Goal: Task Accomplishment & Management: Use online tool/utility

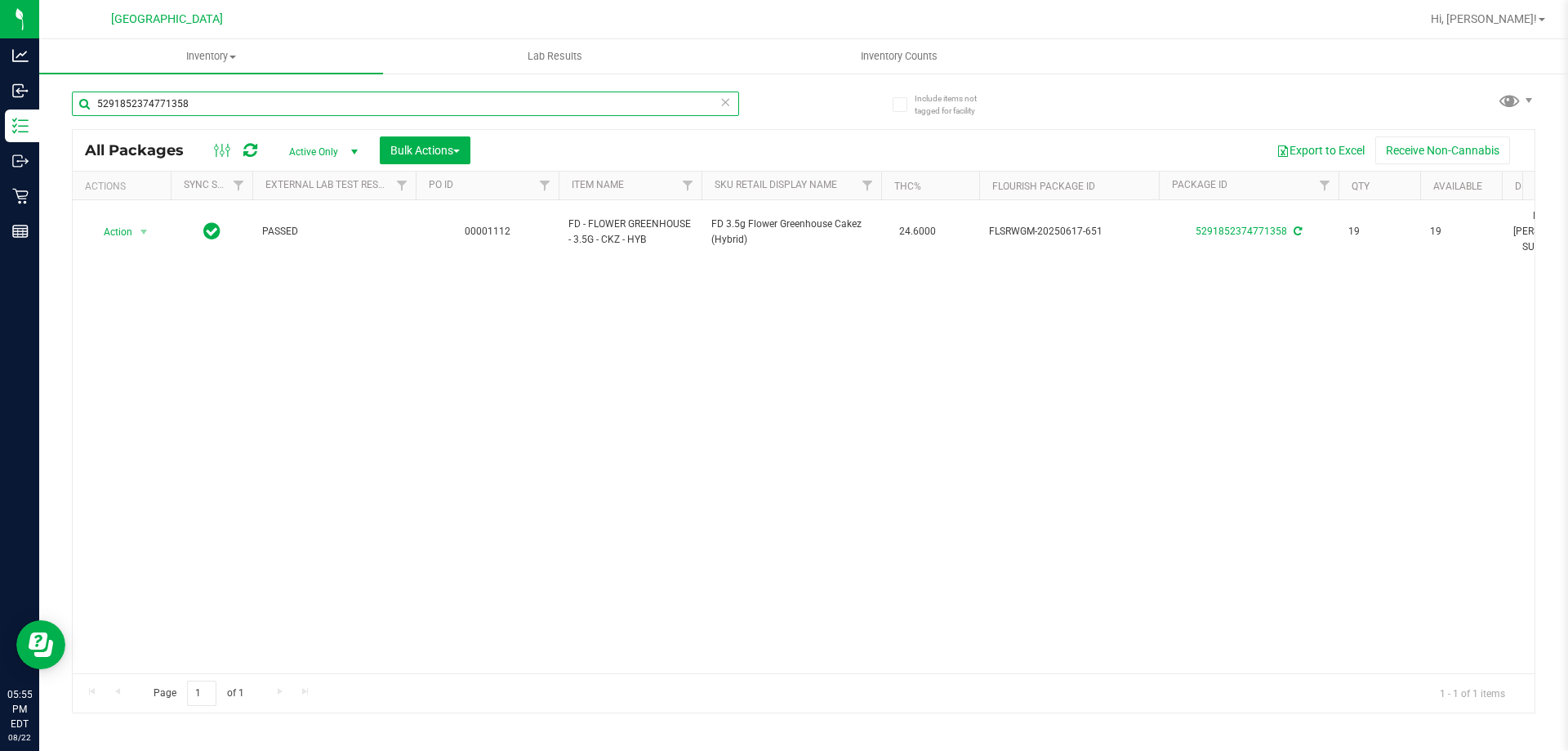
click at [225, 112] on input "5291852374771358" at bounding box center [405, 104] width 667 height 25
type input "5"
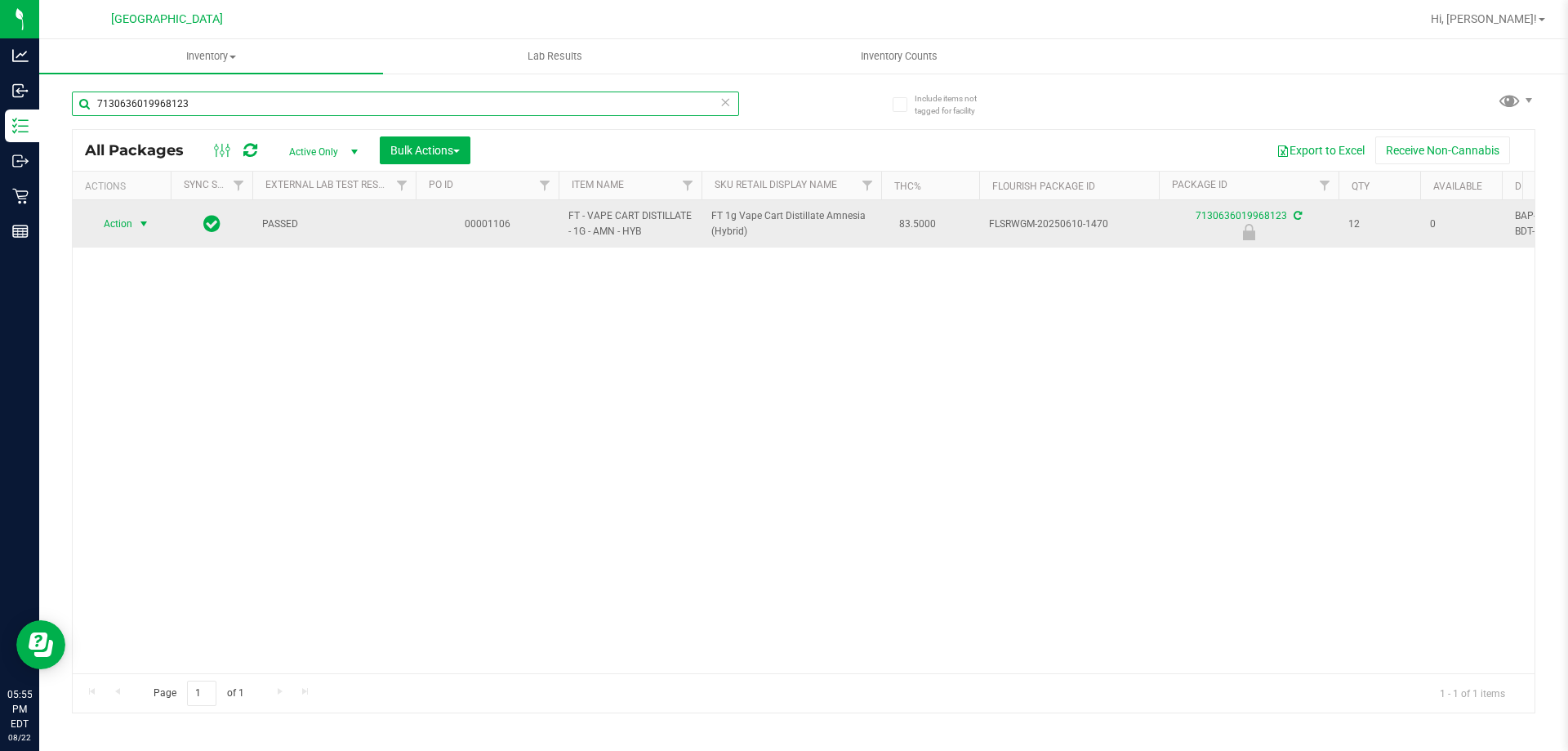
type input "7130636019968123"
click at [147, 218] on span "select" at bounding box center [143, 223] width 13 height 13
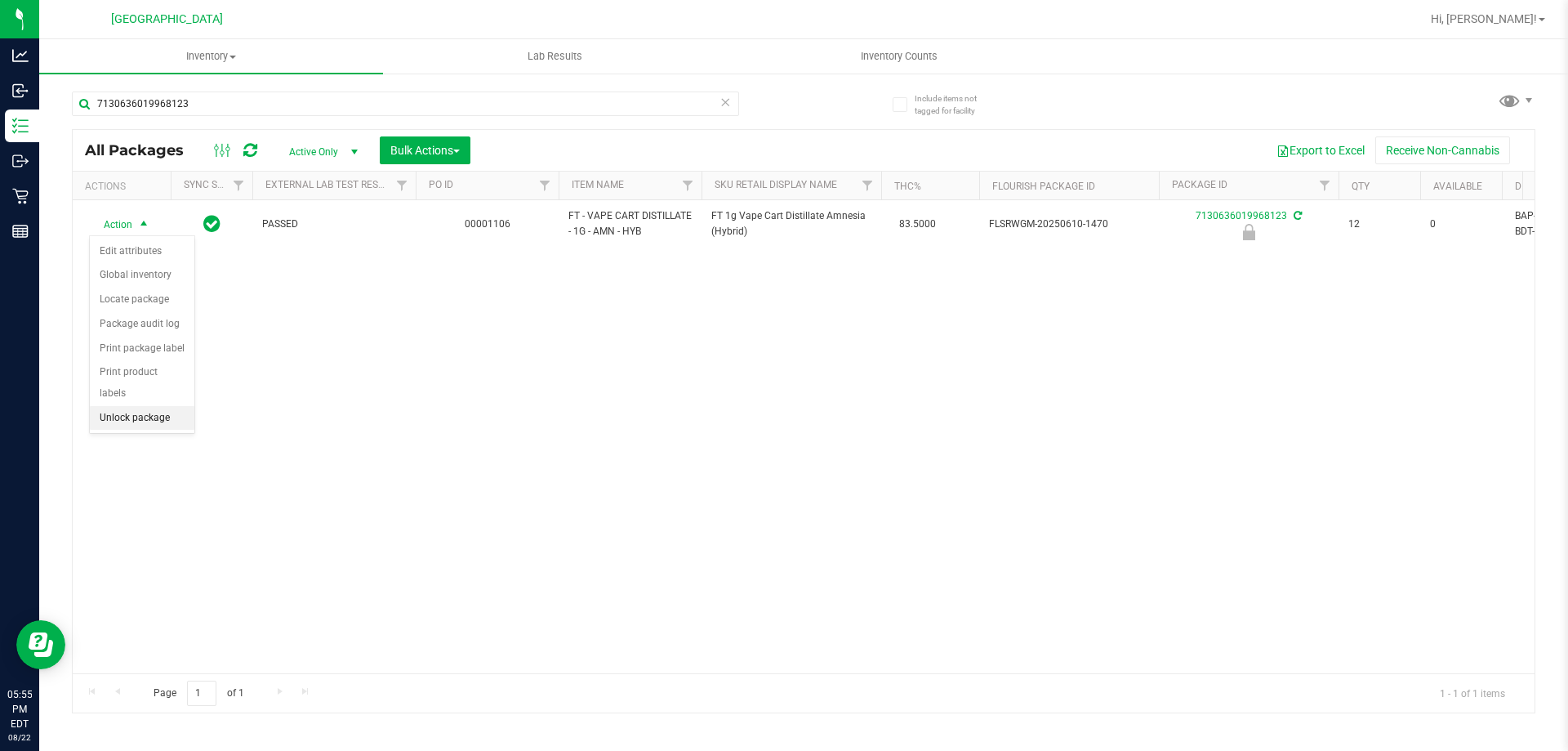
click at [110, 406] on li "Unlock package" at bounding box center [141, 418] width 105 height 25
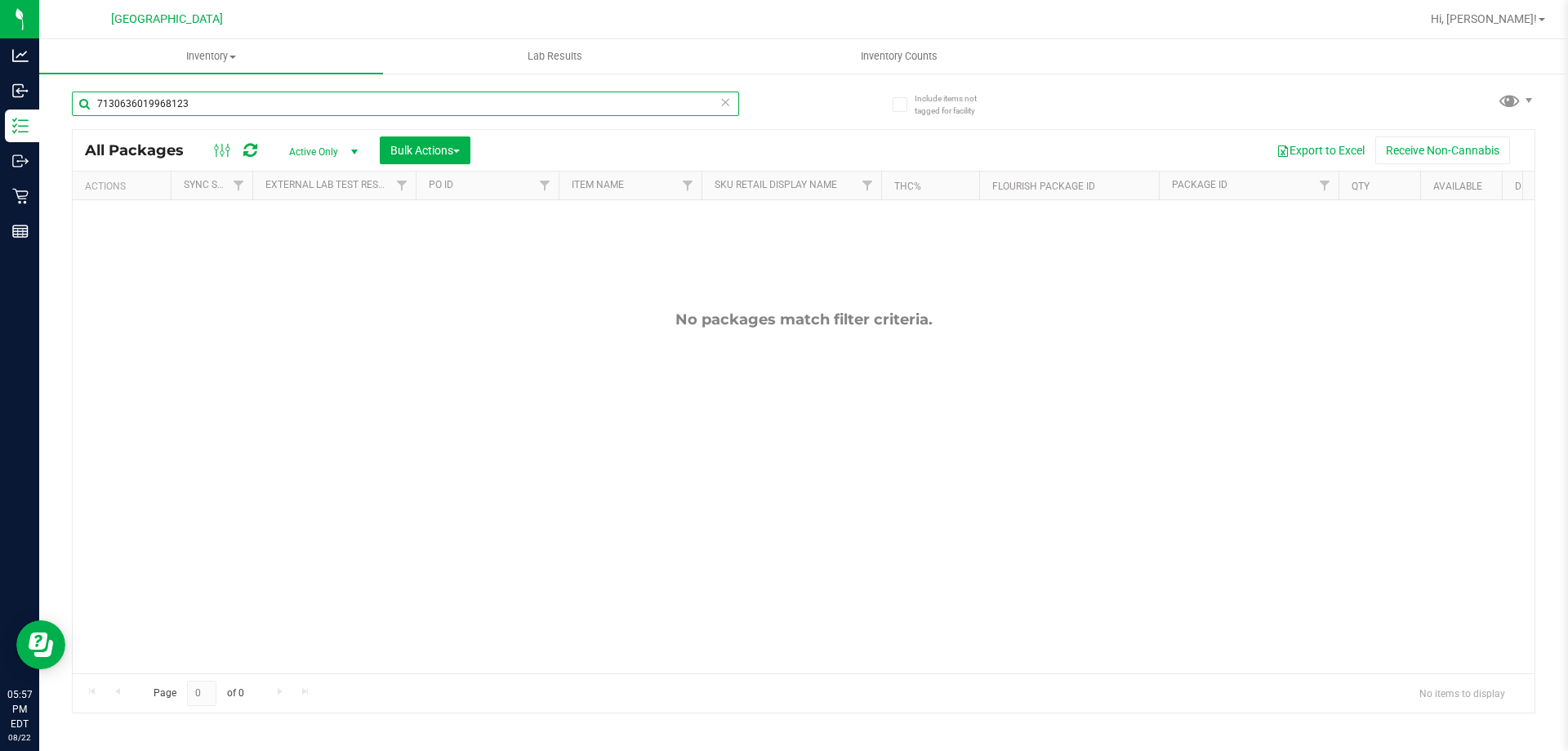
click at [735, 107] on input "7130636019968123" at bounding box center [405, 104] width 667 height 25
click at [720, 108] on icon at bounding box center [725, 102] width 11 height 20
click at [663, 100] on input "text" at bounding box center [405, 104] width 667 height 25
type input "f"
type input "s"
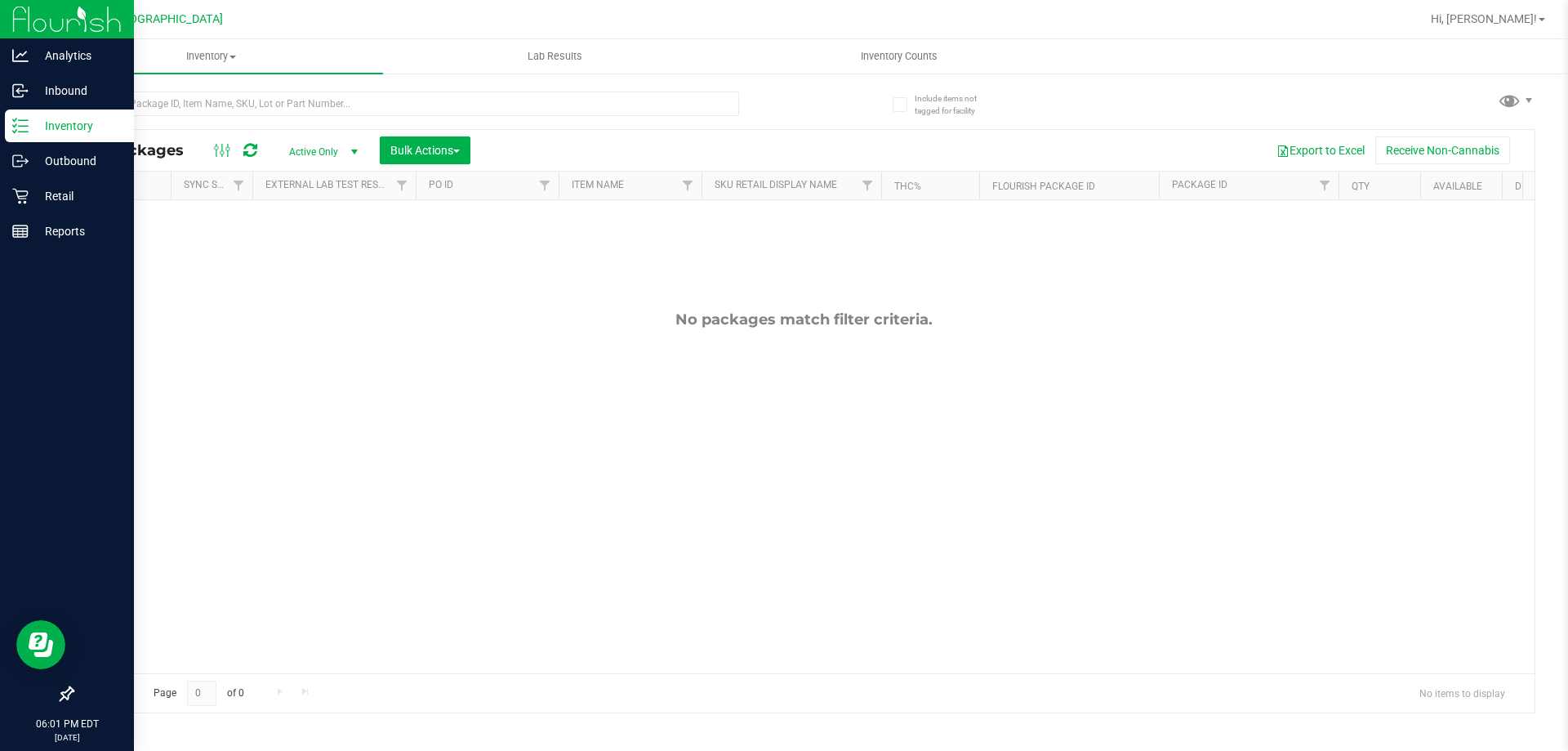
click at [54, 116] on p "Inventory" at bounding box center [78, 125] width 98 height 20
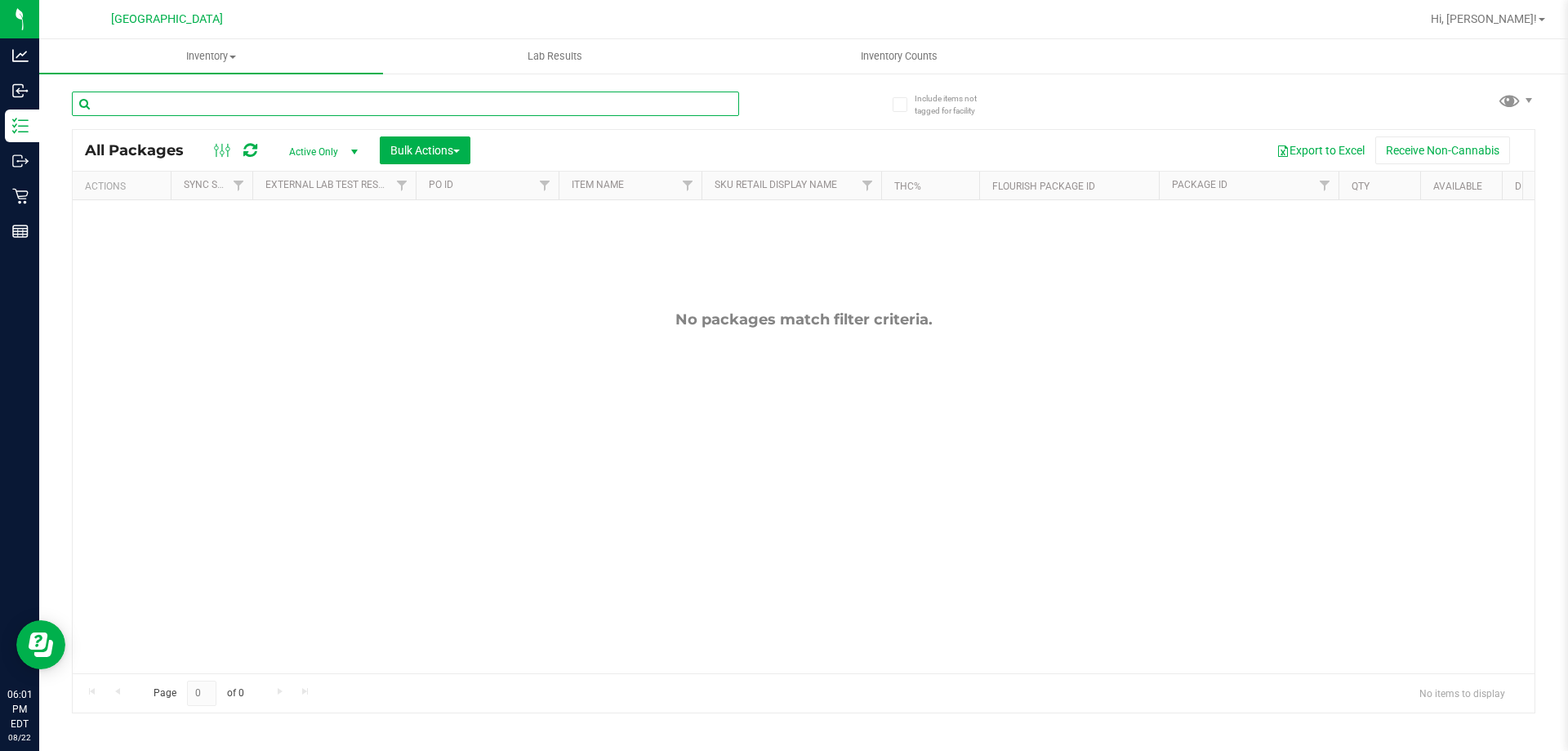
click at [193, 104] on input "text" at bounding box center [405, 104] width 667 height 25
type input "s"
